Goal: Transaction & Acquisition: Book appointment/travel/reservation

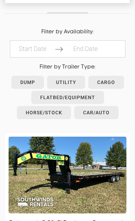
scroll to position [348, 0]
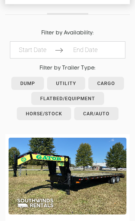
click at [61, 119] on link "Horse/Stock" at bounding box center [44, 113] width 54 height 13
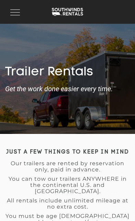
click at [13, 13] on button "Toggle navigation" at bounding box center [15, 12] width 17 height 13
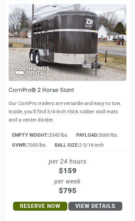
scroll to position [1039, 0]
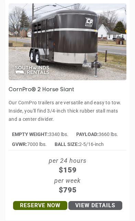
click at [101, 108] on p "Our CornPro trailers are versatile and easy to tow. Inside, you'll find 3/4-inc…" at bounding box center [68, 111] width 118 height 25
click at [108, 80] on img at bounding box center [68, 41] width 118 height 77
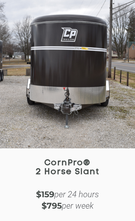
scroll to position [20, 0]
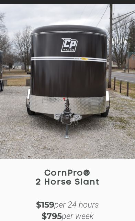
click at [119, 119] on img at bounding box center [67, 81] width 135 height 155
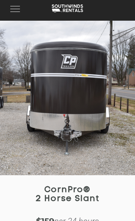
scroll to position [0, 0]
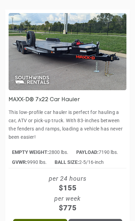
scroll to position [7429, 0]
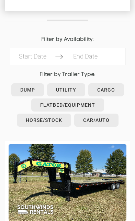
scroll to position [342, 0]
click at [63, 123] on link "Horse/Stock" at bounding box center [44, 120] width 54 height 13
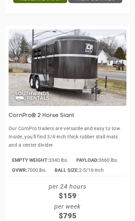
scroll to position [924, 0]
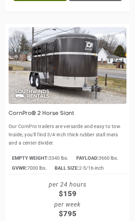
click at [126, 100] on img at bounding box center [68, 65] width 118 height 77
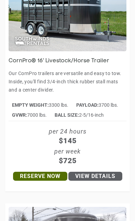
scroll to position [703, 0]
